Goal: Task Accomplishment & Management: Manage account settings

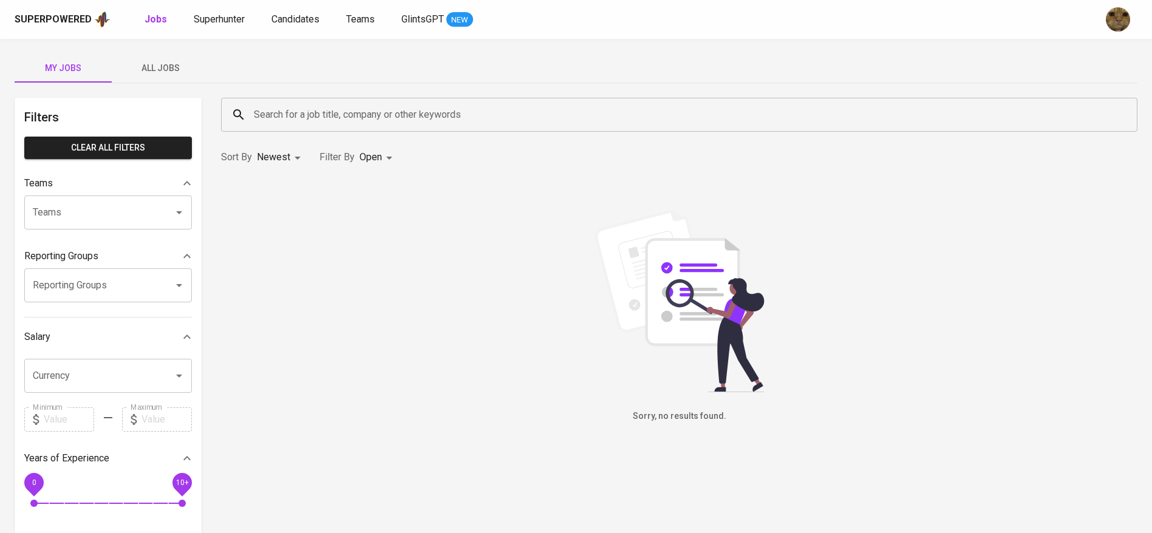
click at [293, 9] on div "Superpowered Jobs Superhunter Candidates Teams GlintsGPT NEW" at bounding box center [576, 19] width 1152 height 39
click at [282, 19] on span "Candidates" at bounding box center [295, 19] width 48 height 12
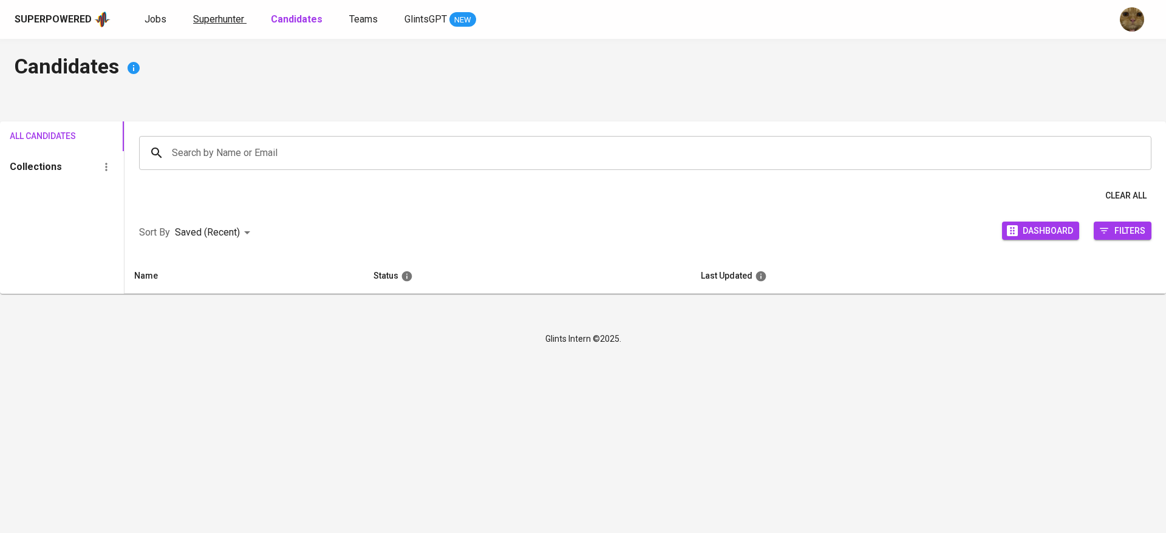
click at [232, 21] on span "Superhunter" at bounding box center [218, 19] width 51 height 12
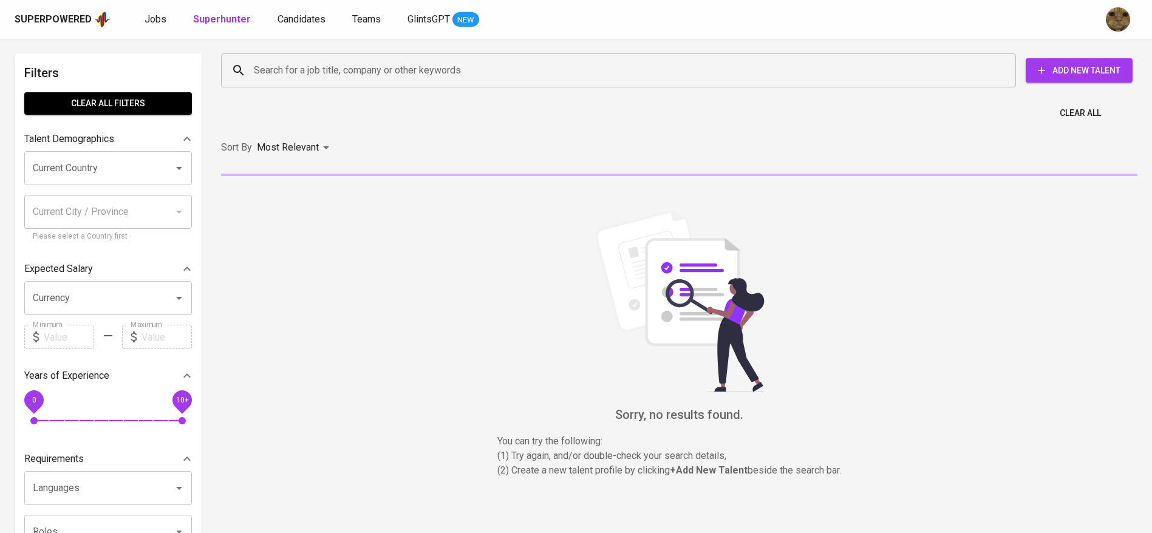
click at [291, 56] on div "Search for a job title, company or other keywords" at bounding box center [618, 70] width 795 height 34
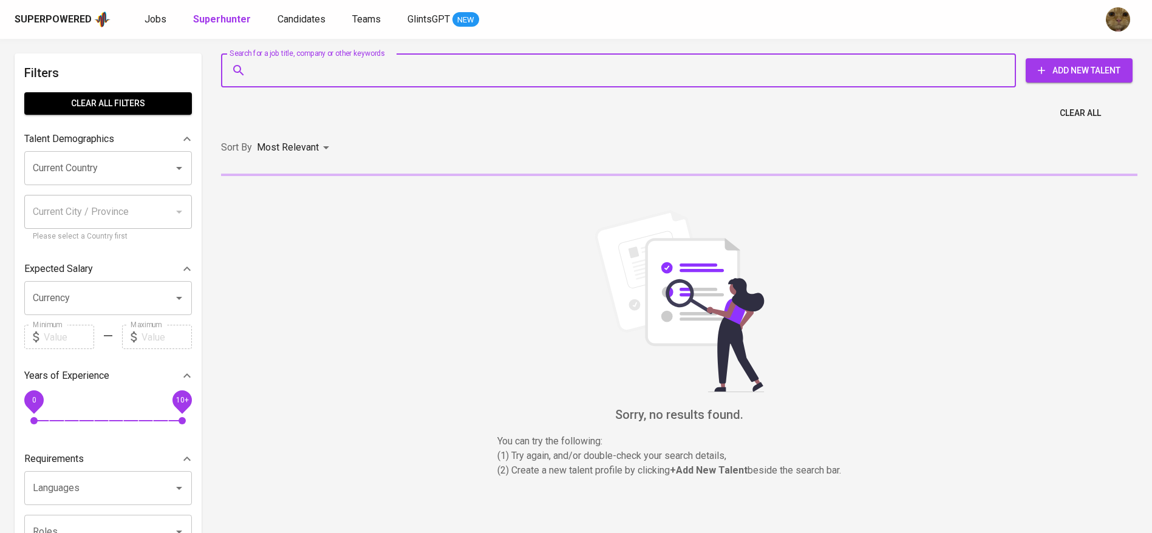
paste input "[EMAIL_ADDRESS][DOMAIN_NAME]"
type input "[EMAIL_ADDRESS][DOMAIN_NAME]"
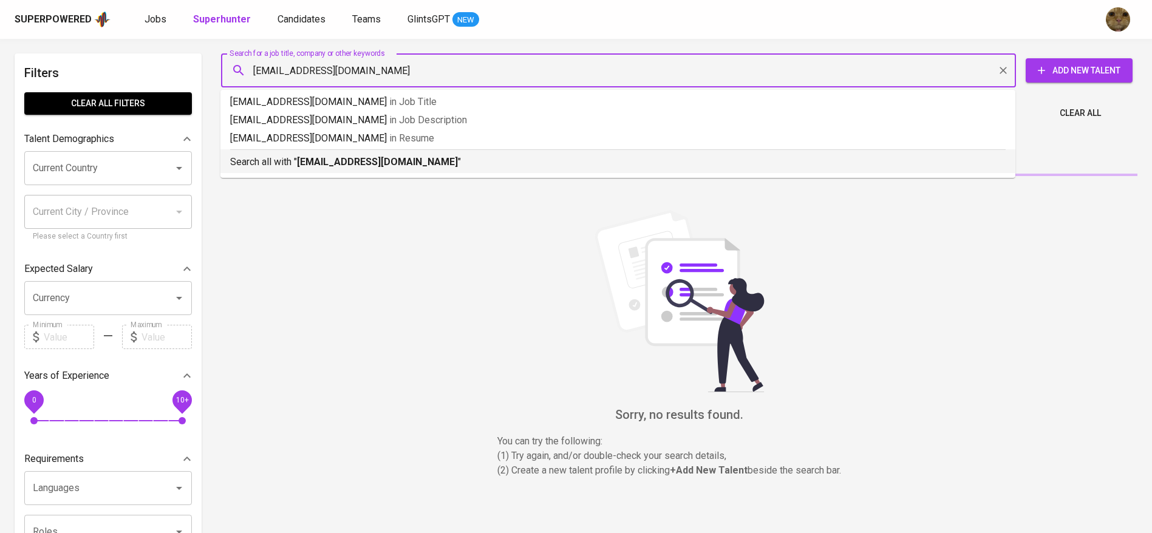
click at [317, 162] on b "[EMAIL_ADDRESS][DOMAIN_NAME]" at bounding box center [377, 162] width 161 height 12
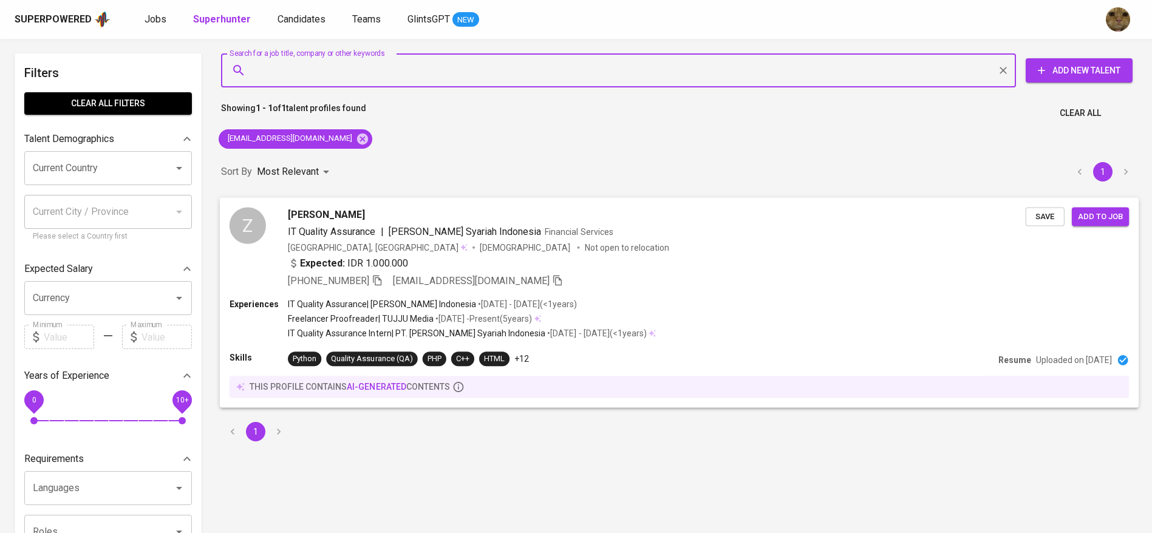
click at [616, 270] on div "Expected: IDR 1.000.000" at bounding box center [657, 265] width 738 height 18
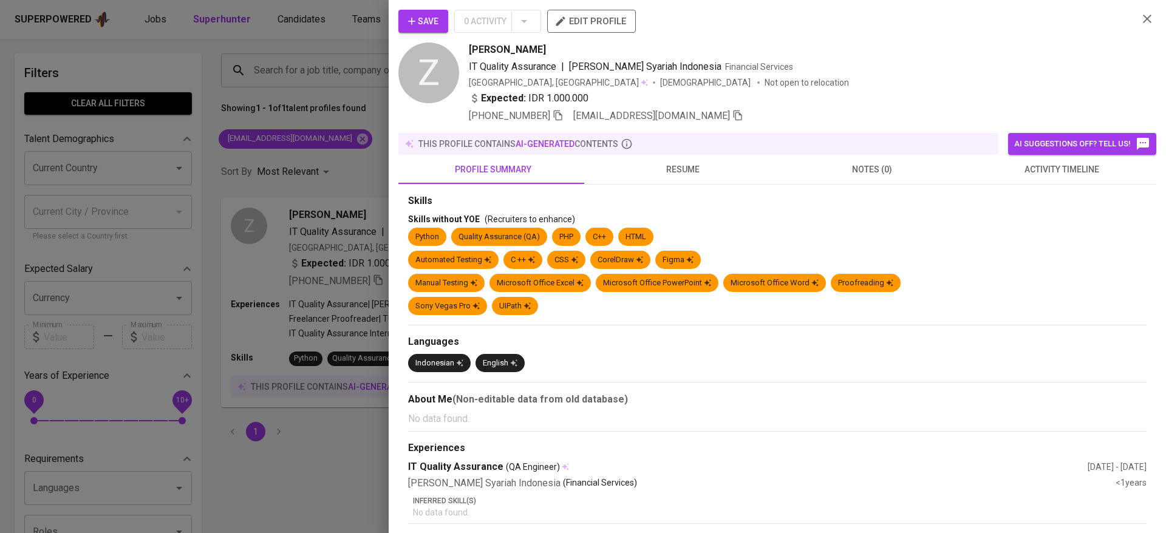
click at [1048, 171] on span "activity timeline" at bounding box center [1061, 169] width 175 height 15
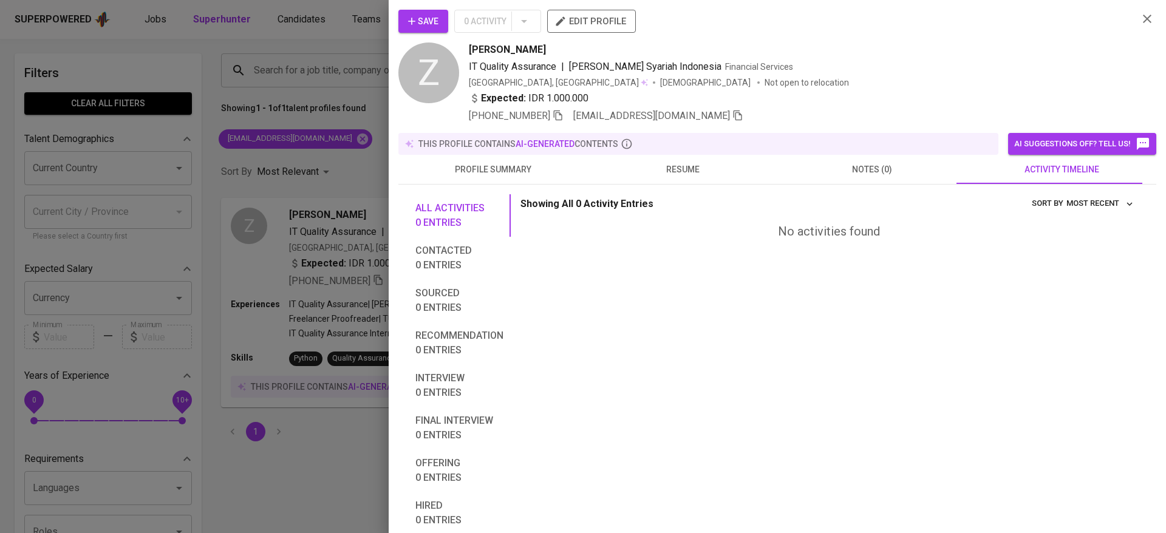
click at [422, 25] on span "Save" at bounding box center [423, 21] width 30 height 15
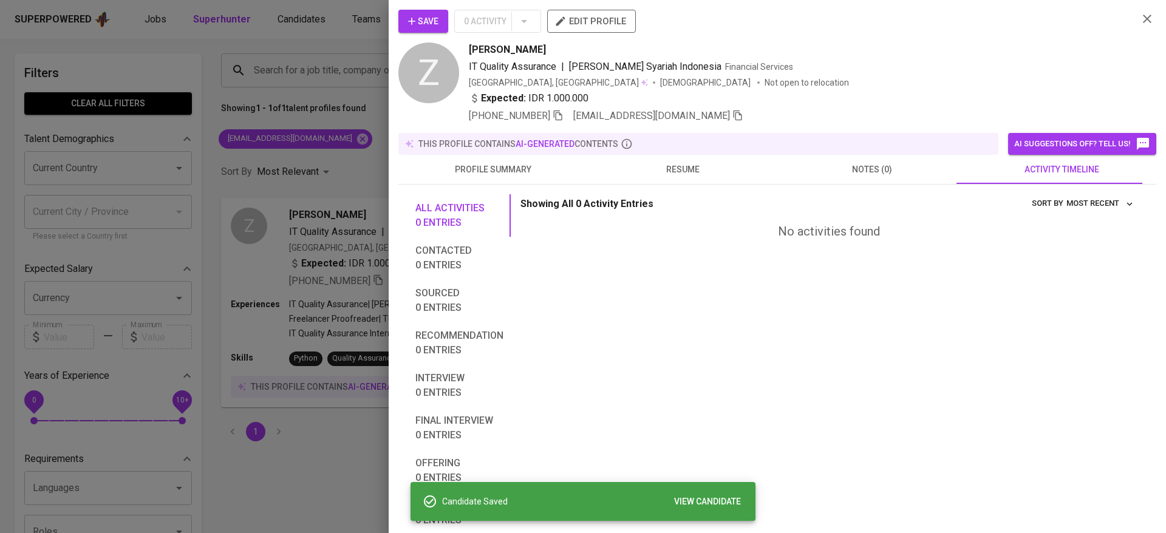
click at [307, 36] on div at bounding box center [583, 266] width 1166 height 533
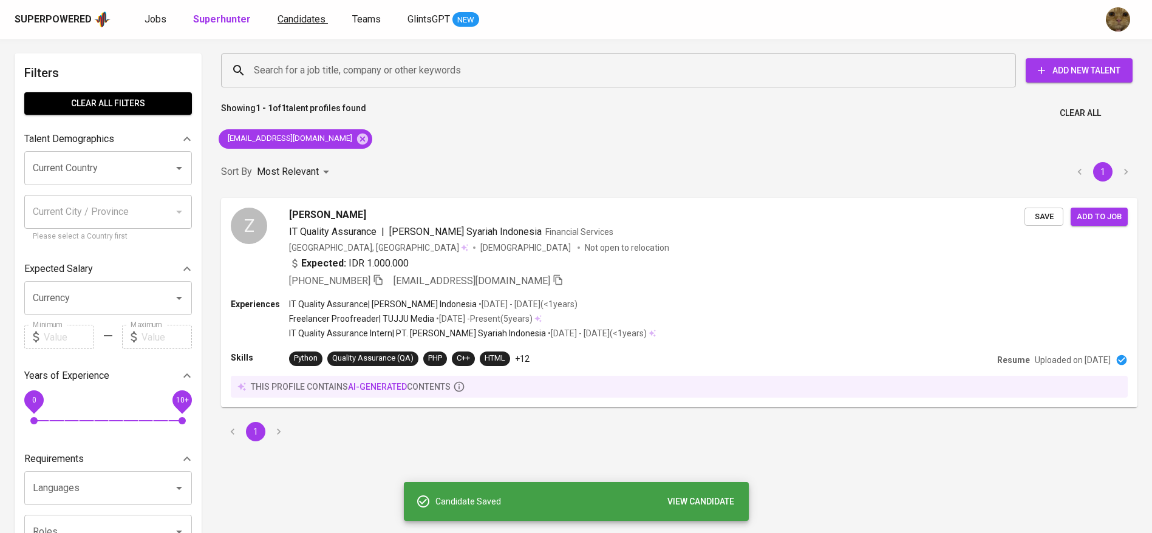
click at [298, 19] on span "Candidates" at bounding box center [302, 19] width 48 height 12
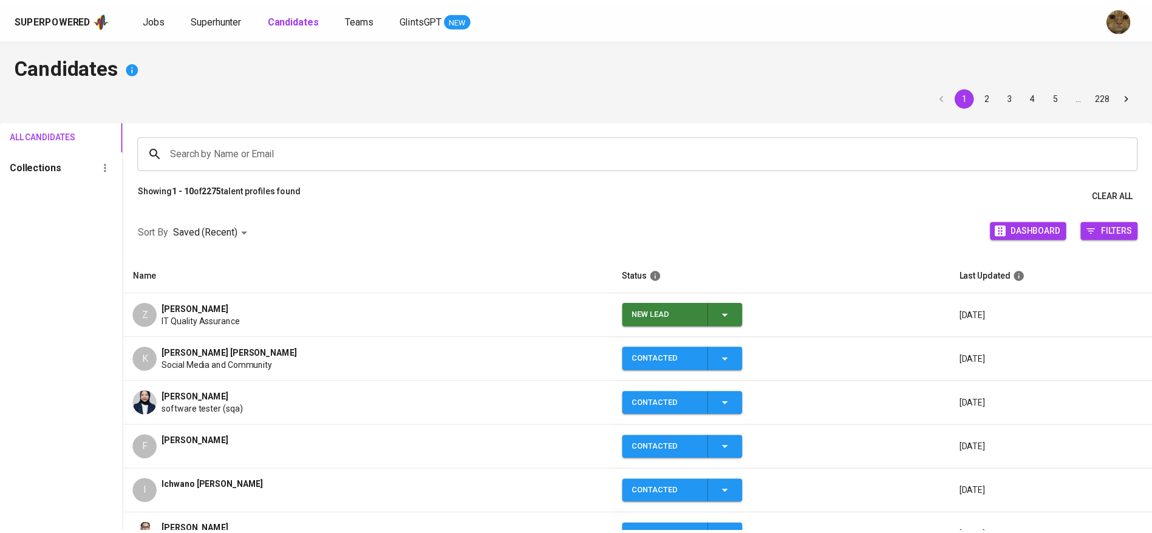
scroll to position [23, 0]
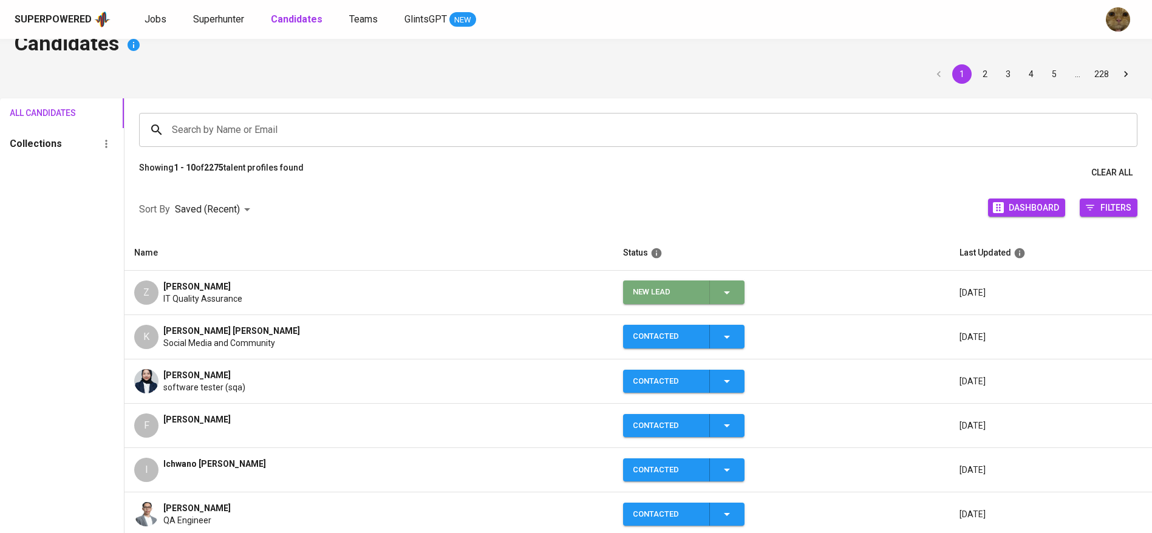
click at [720, 297] on icon "button" at bounding box center [727, 292] width 15 height 15
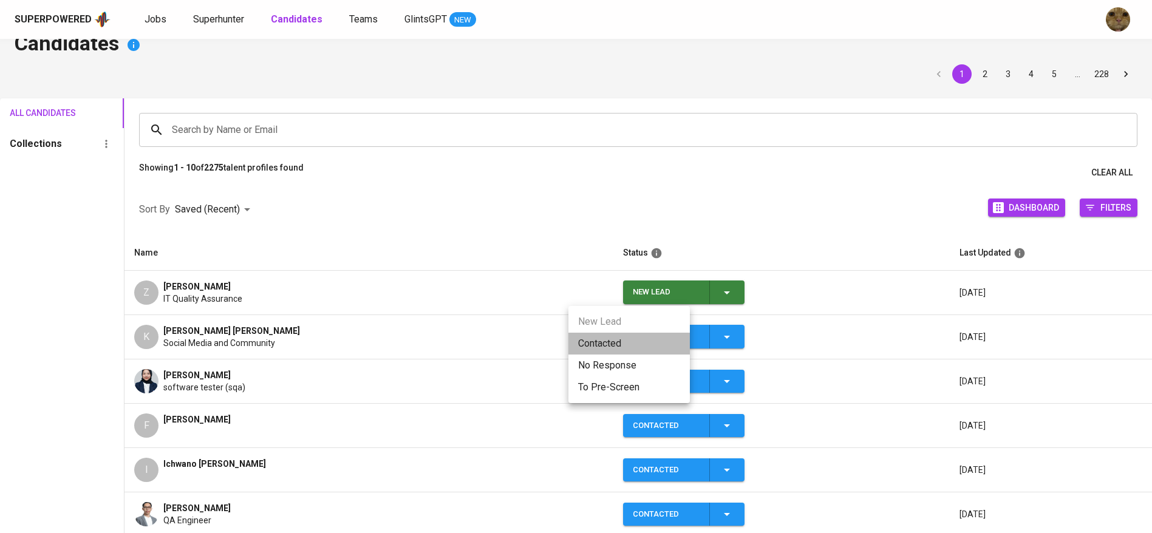
click at [613, 341] on li "Contacted" at bounding box center [628, 344] width 121 height 22
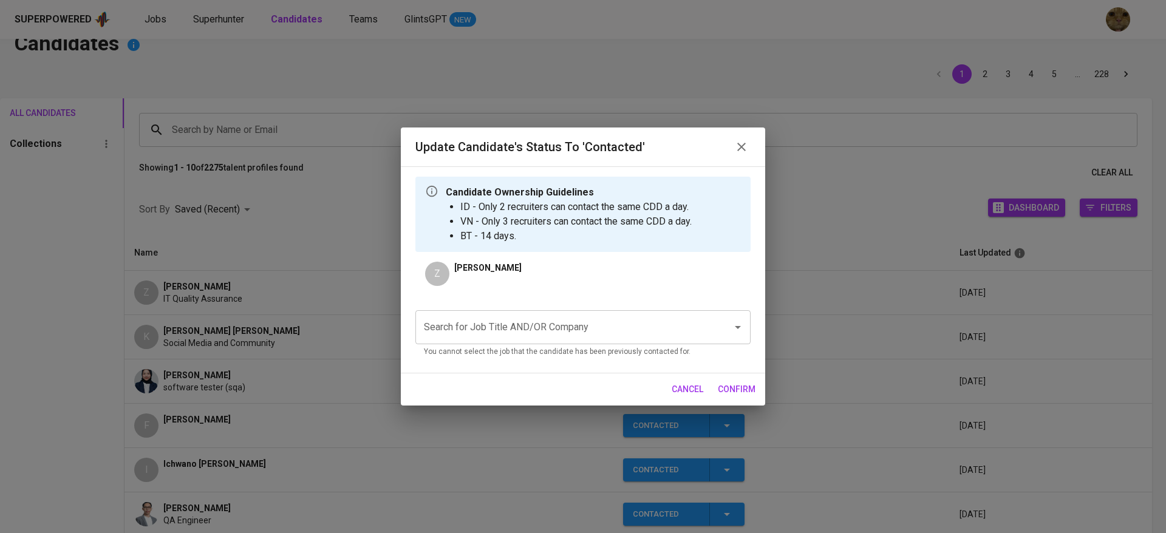
click at [465, 317] on input "Search for Job Title AND/OR Company" at bounding box center [566, 327] width 290 height 23
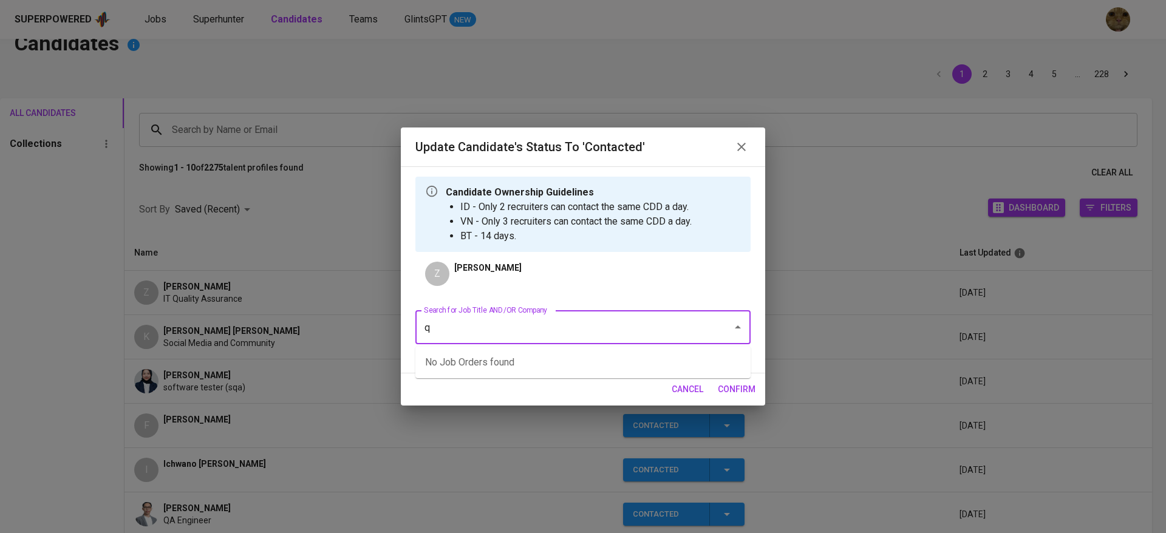
type input "qa"
type input "fwd"
type input "FWd"
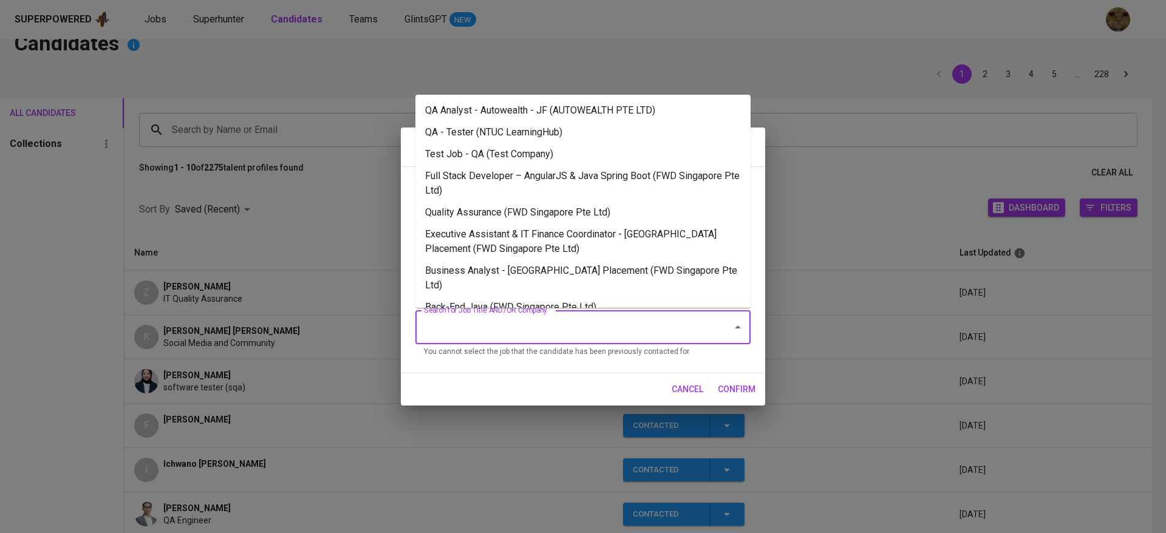
type input "d"
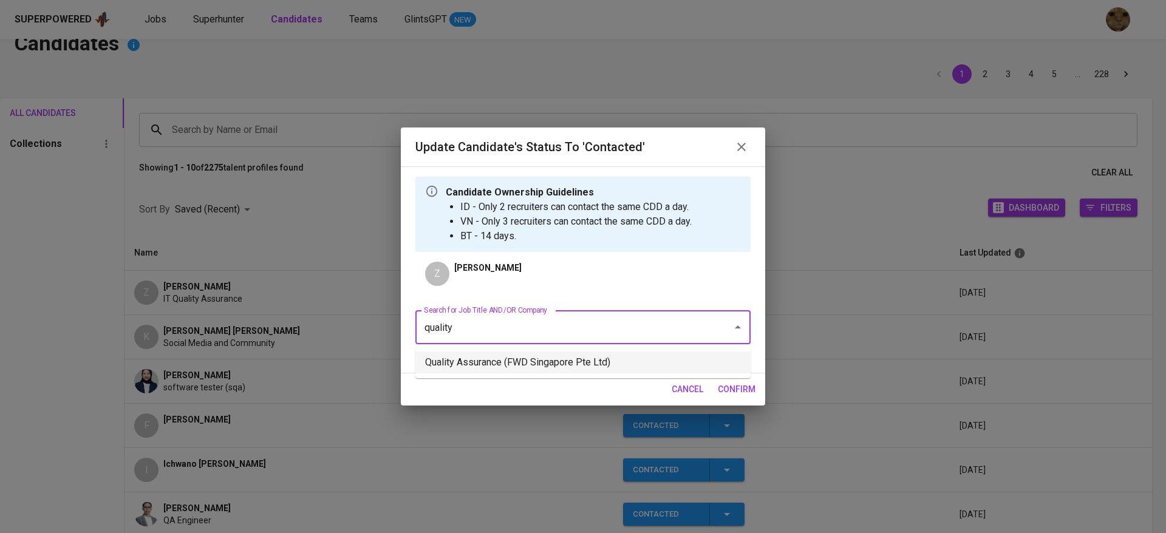
click at [440, 355] on li "Quality Assurance (FWD Singapore Pte Ltd)" at bounding box center [582, 363] width 335 height 22
type input "quality"
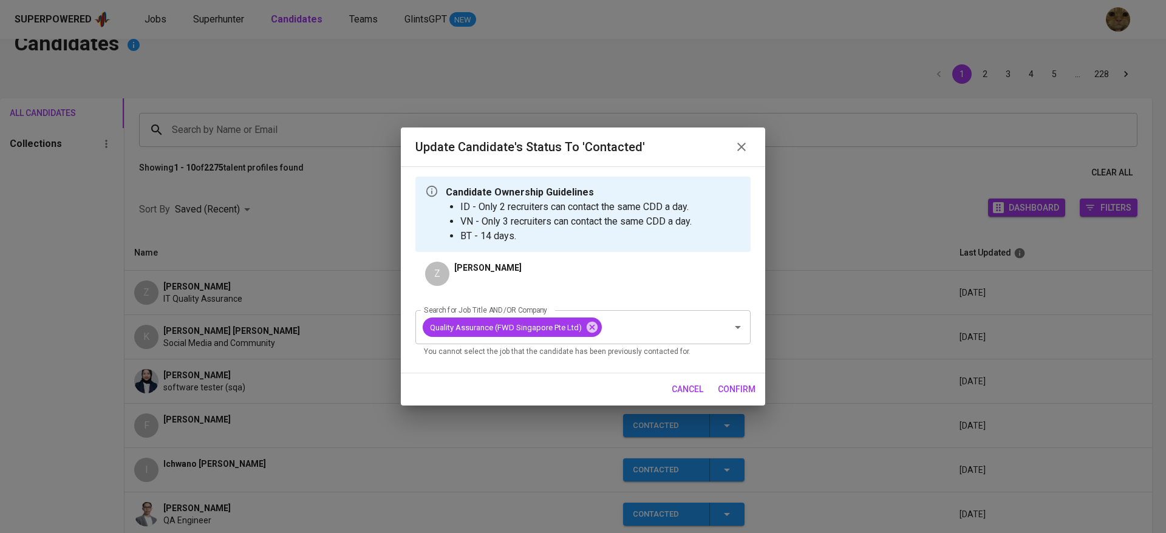
click at [753, 386] on span "confirm" at bounding box center [737, 389] width 38 height 15
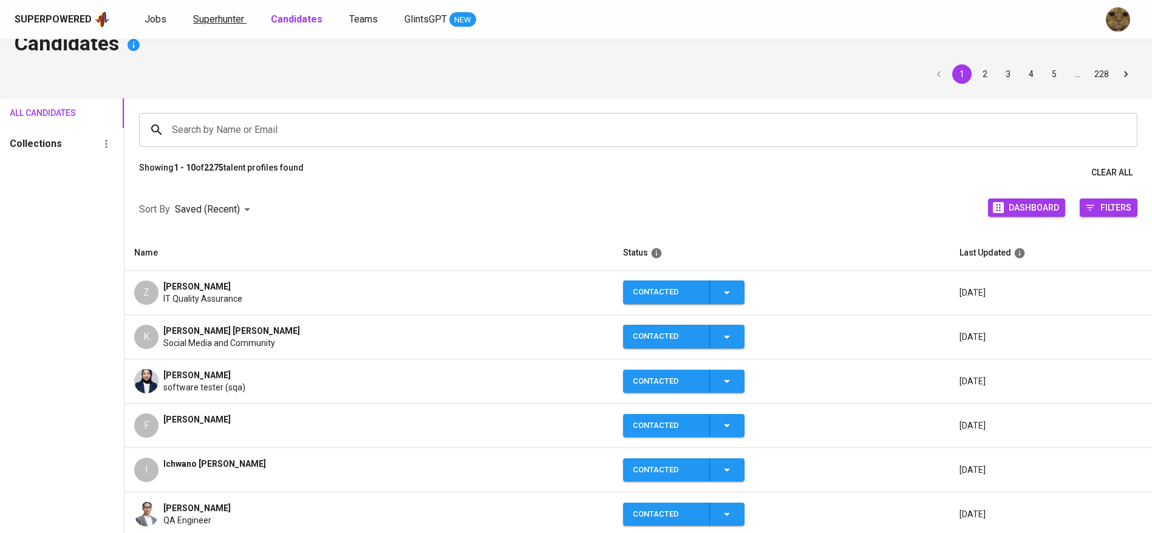
click at [235, 18] on span "Superhunter" at bounding box center [218, 19] width 51 height 12
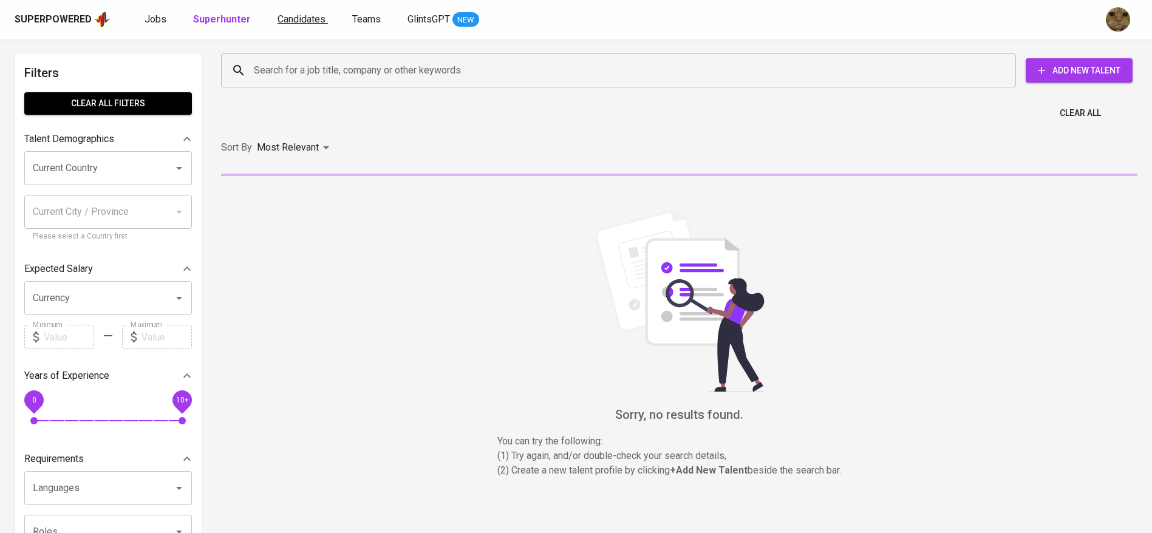
click at [282, 24] on span "Candidates" at bounding box center [302, 19] width 48 height 12
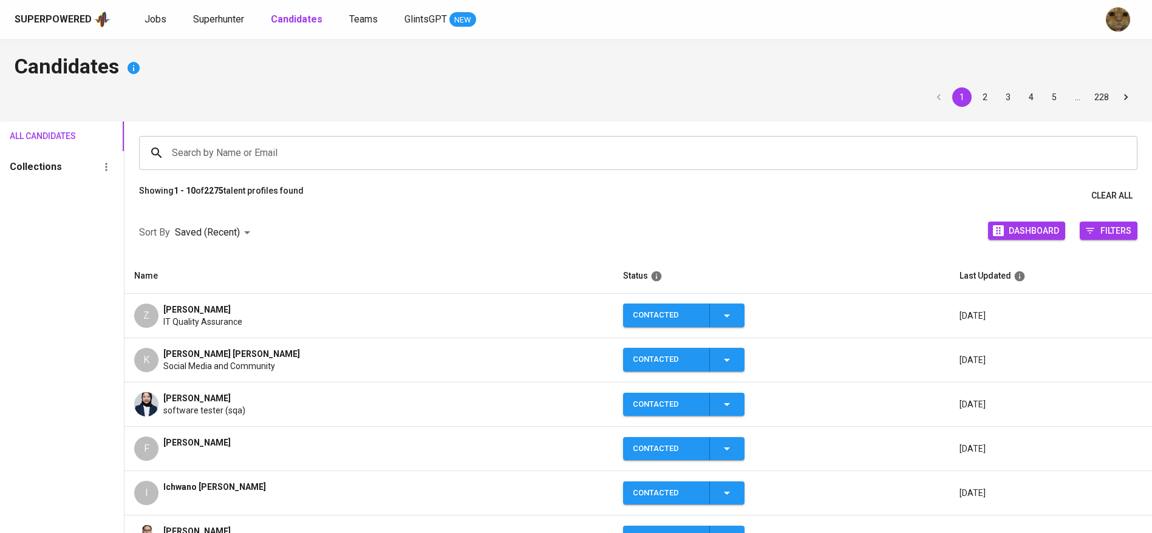
click at [174, 305] on span "[PERSON_NAME]" at bounding box center [196, 310] width 67 height 12
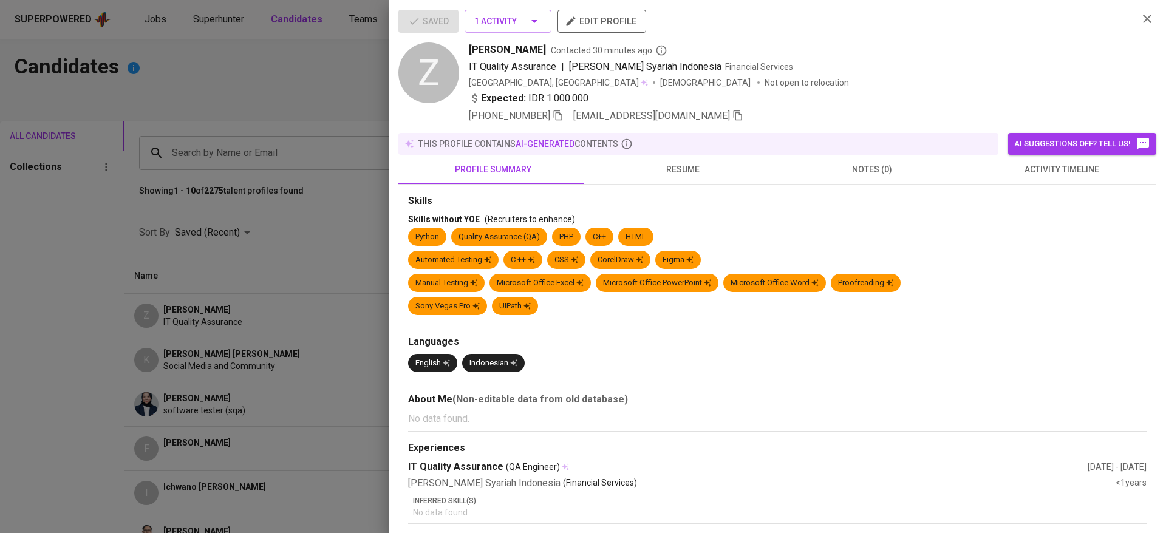
click at [560, 109] on span "[PHONE_NUMBER]" at bounding box center [516, 116] width 95 height 15
click at [560, 112] on icon "button" at bounding box center [558, 116] width 9 height 10
